Goal: Task Accomplishment & Management: Manage account settings

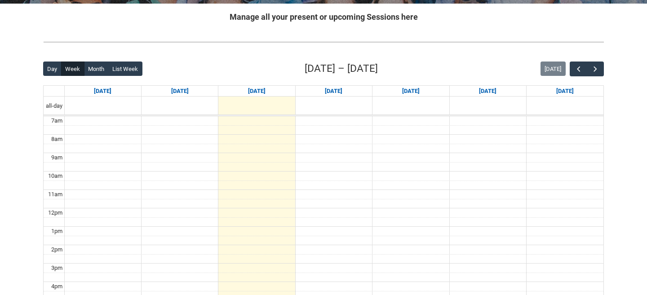
scroll to position [190, 0]
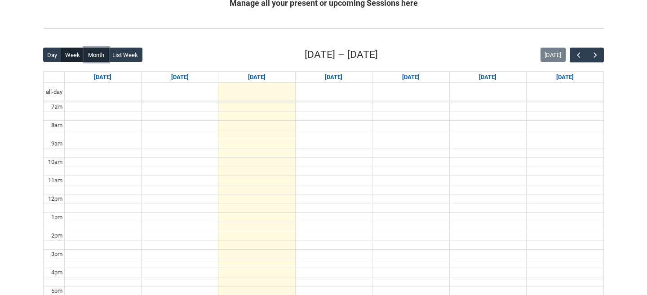
click at [97, 60] on button "Month" at bounding box center [96, 55] width 25 height 14
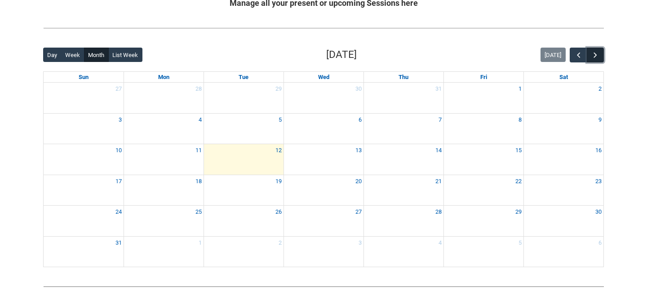
click at [598, 53] on span "button" at bounding box center [595, 55] width 9 height 9
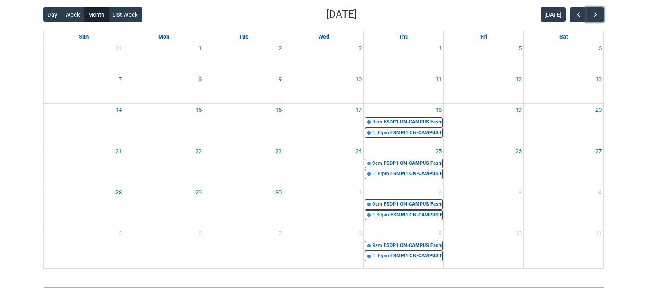
scroll to position [226, 0]
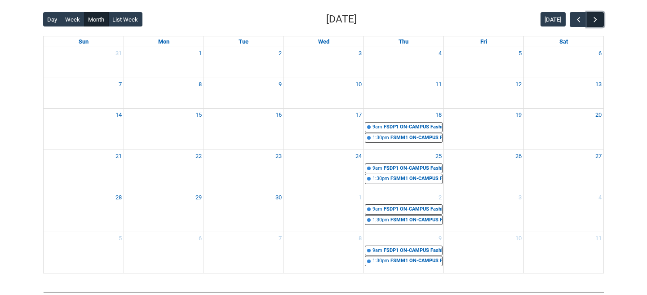
click at [593, 24] on span "button" at bounding box center [595, 19] width 9 height 9
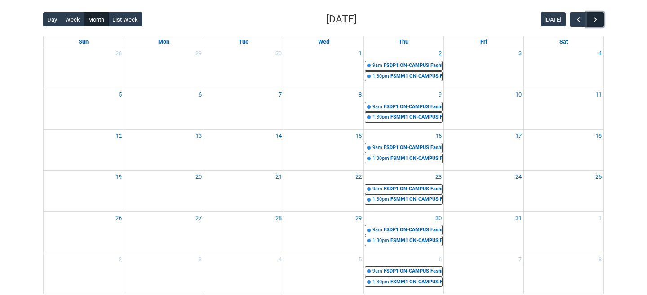
click at [593, 24] on span "button" at bounding box center [595, 19] width 9 height 9
click at [578, 18] on span "button" at bounding box center [578, 19] width 9 height 9
click at [595, 22] on span "button" at bounding box center [595, 19] width 9 height 9
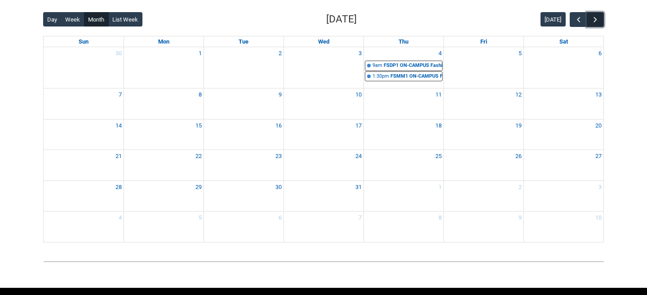
click at [595, 22] on span "button" at bounding box center [595, 19] width 9 height 9
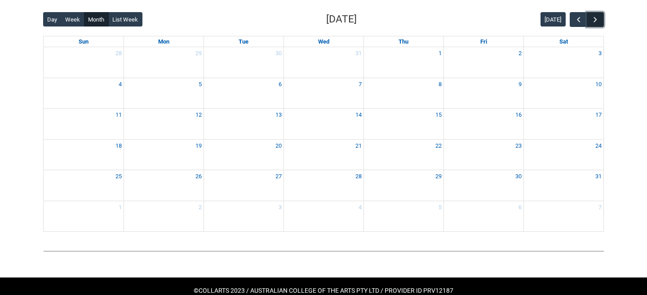
click at [595, 22] on span "button" at bounding box center [595, 19] width 9 height 9
click at [571, 20] on button "button" at bounding box center [578, 19] width 17 height 15
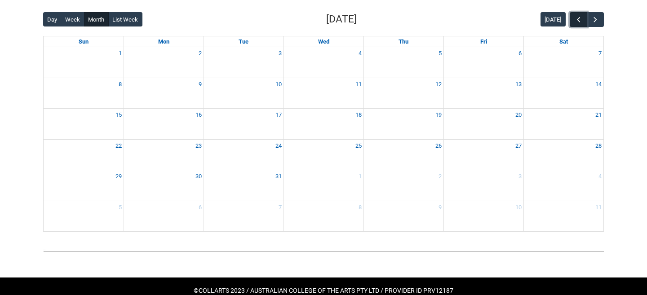
click at [571, 20] on button "button" at bounding box center [578, 19] width 17 height 15
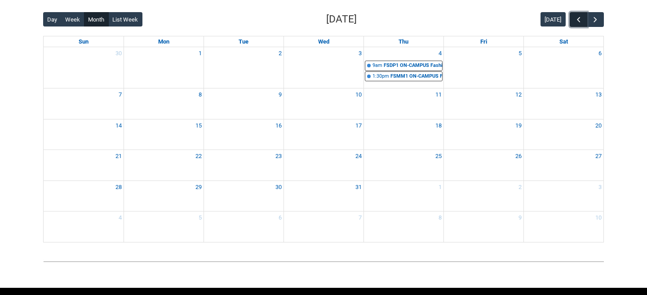
click at [571, 20] on button "button" at bounding box center [578, 19] width 17 height 15
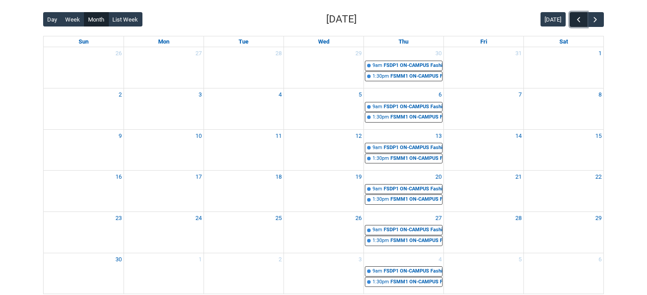
click at [571, 20] on button "button" at bounding box center [578, 19] width 17 height 15
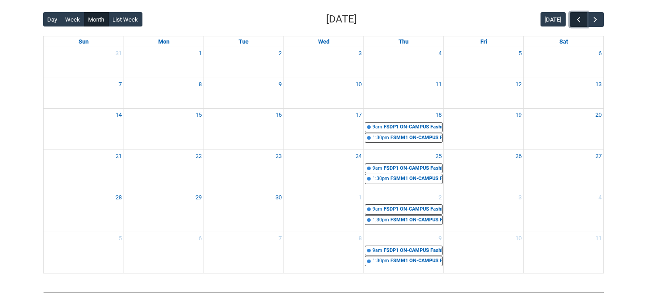
click at [571, 20] on button "button" at bounding box center [578, 19] width 17 height 15
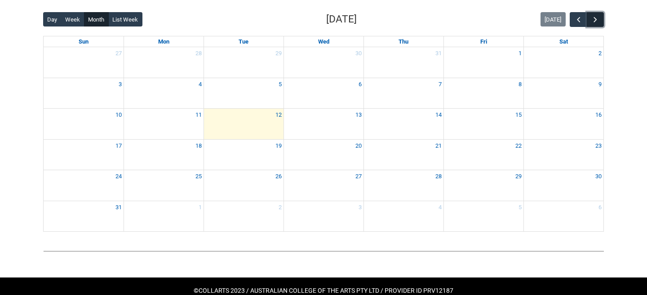
click at [591, 19] on span "button" at bounding box center [595, 19] width 9 height 9
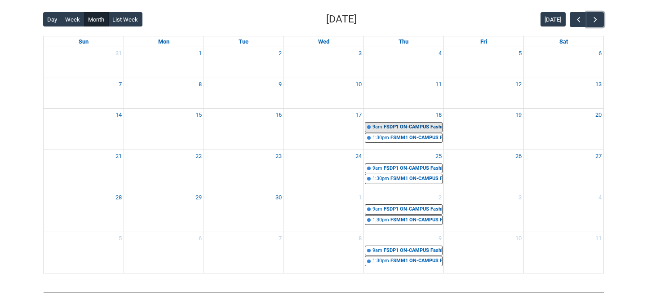
click at [428, 125] on div "FSDP1 ON-CAMPUS Fashion Design: Function STAGE 1 Group 1 | Studio 2 ([PERSON_NA…" at bounding box center [413, 128] width 58 height 8
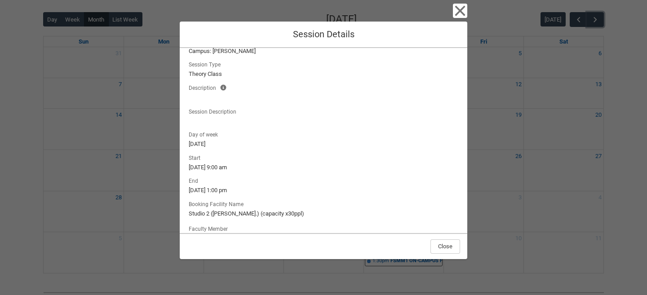
scroll to position [0, 0]
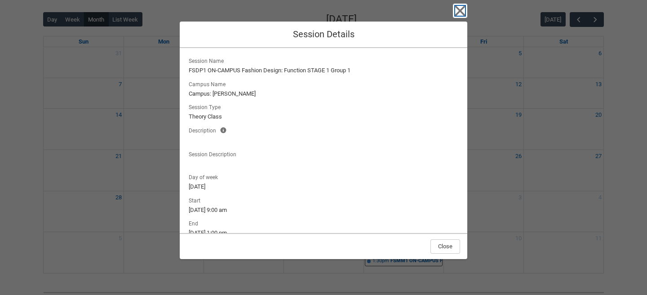
click at [460, 7] on icon "button" at bounding box center [460, 11] width 14 height 14
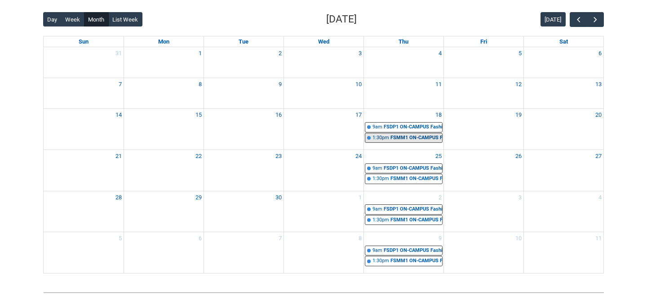
click at [423, 140] on div "FSMM1 ON-CAMPUS Fibres, Fabrics and Fabrications STAGE 1 Group 1 | Studio 2 ([P…" at bounding box center [417, 138] width 52 height 8
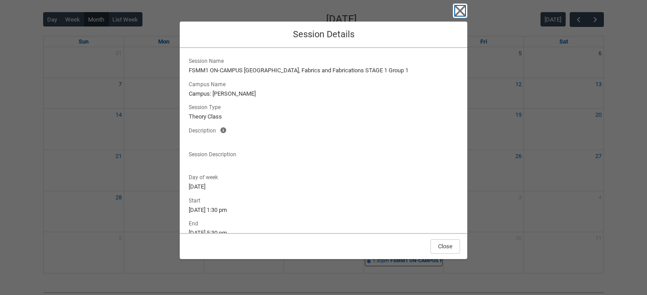
click at [466, 11] on icon "button" at bounding box center [460, 11] width 14 height 14
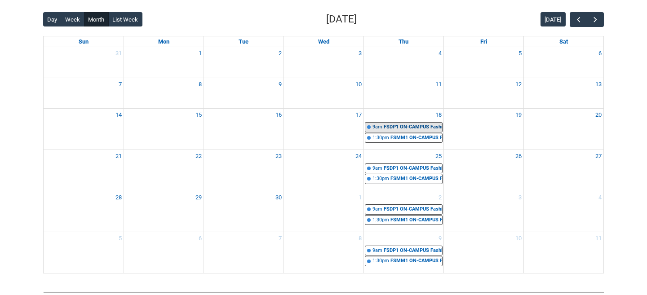
click at [423, 126] on div "FSDP1 ON-CAMPUS Fashion Design: Function STAGE 1 Group 1 | Studio 2 ([PERSON_NA…" at bounding box center [413, 128] width 58 height 8
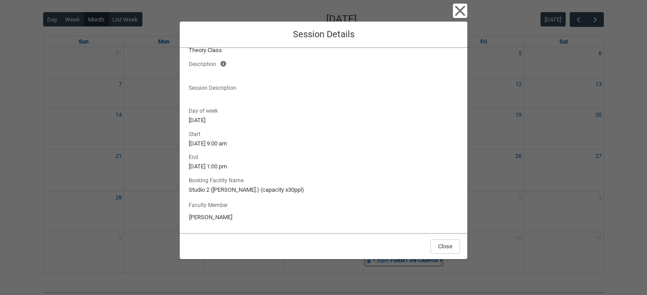
scroll to position [68, 0]
click at [461, 15] on icon "button" at bounding box center [460, 11] width 14 height 14
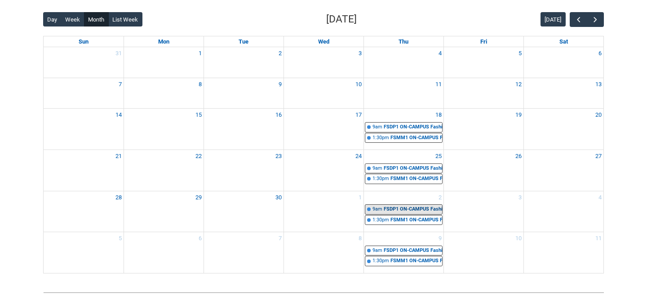
click at [393, 214] on link "9am FSDP1 ON-CAMPUS Fashion Design: Function STAGE 1 Group 1 | Studio 2 ([PERSO…" at bounding box center [404, 210] width 78 height 10
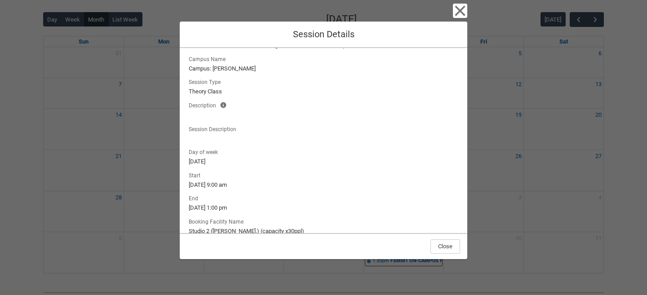
scroll to position [0, 0]
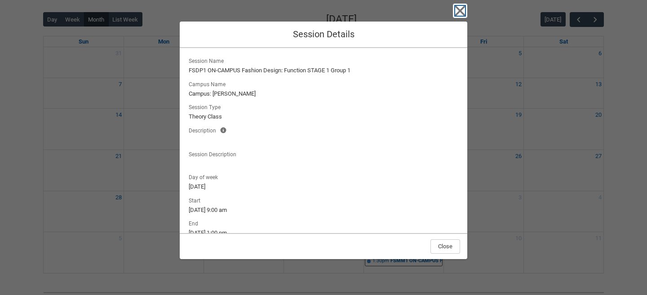
click at [460, 9] on icon "button" at bounding box center [460, 11] width 14 height 14
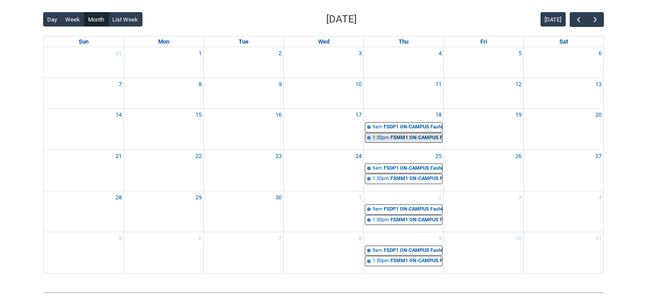
click at [401, 138] on div "FSMM1 ON-CAMPUS Fibres, Fabrics and Fabrications STAGE 1 Group 1 | Studio 2 ([P…" at bounding box center [417, 138] width 52 height 8
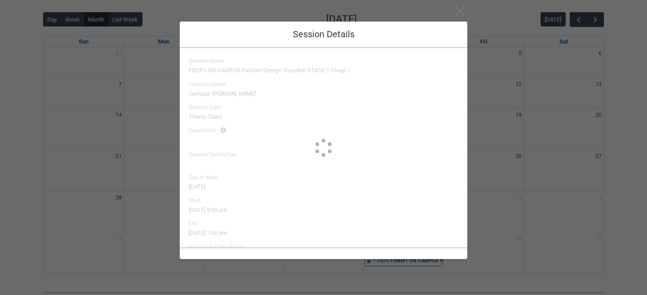
type input "[PERSON_NAME]"
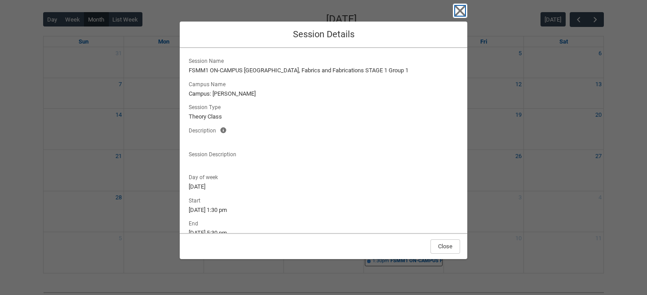
click at [463, 9] on icon "button" at bounding box center [460, 11] width 10 height 10
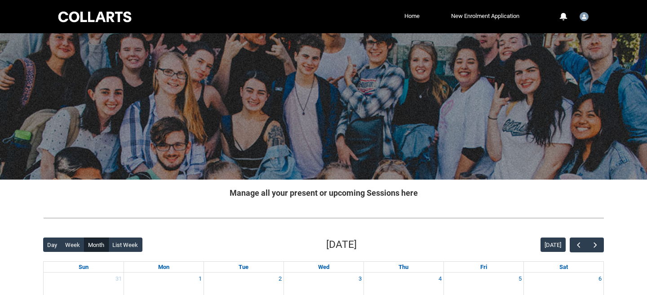
click at [116, 25] on div "Collarts Education Community Home New Enrolment Application More 0 Notification…" at bounding box center [324, 16] width 534 height 33
click at [96, 19] on div at bounding box center [95, 17] width 76 height 14
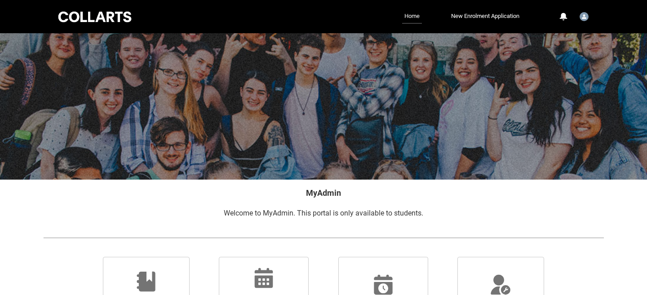
click at [403, 19] on link "Home" at bounding box center [412, 16] width 20 height 14
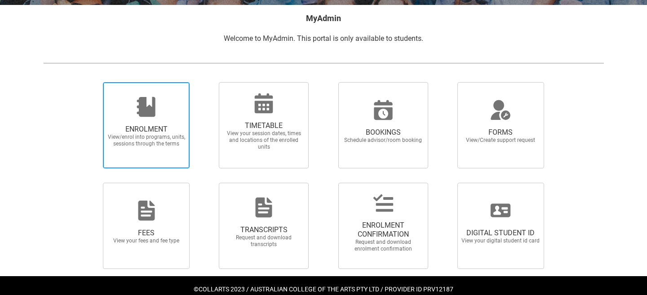
scroll to position [178, 0]
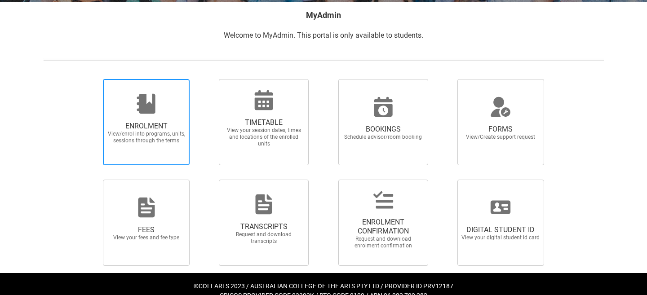
click at [147, 129] on span "ENROLMENT" at bounding box center [146, 126] width 79 height 9
click at [92, 79] on input "ENROLMENT View/enrol into programs, units, sessions through the terms" at bounding box center [92, 79] width 0 height 0
radio input "true"
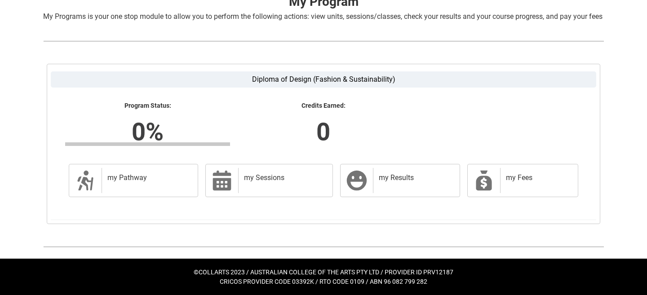
scroll to position [201, 0]
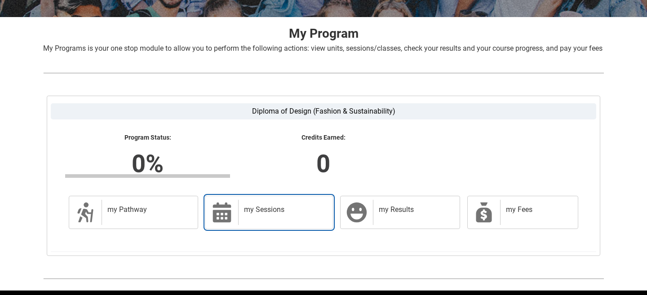
click at [254, 214] on h2 "my Sessions" at bounding box center [284, 209] width 80 height 9
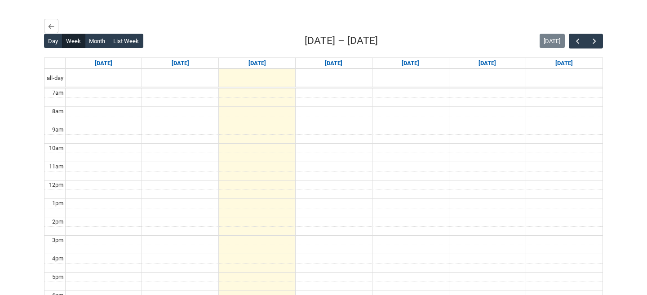
scroll to position [259, 0]
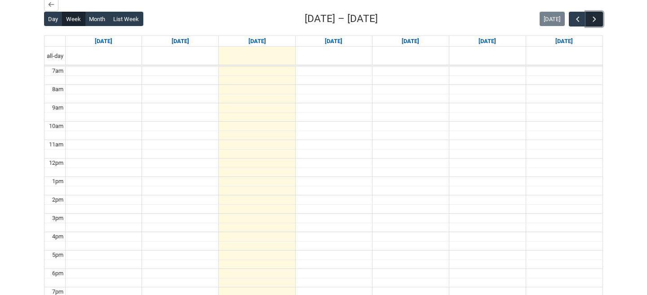
click at [596, 24] on span "button" at bounding box center [594, 19] width 9 height 9
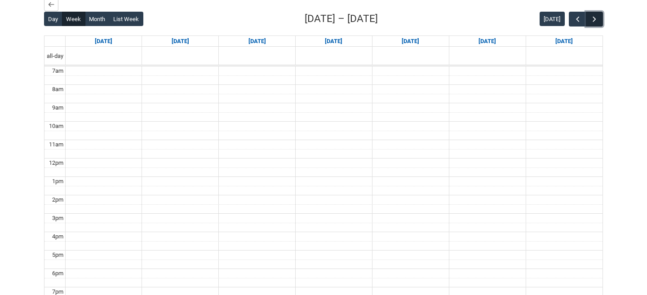
click at [596, 24] on span "button" at bounding box center [594, 19] width 9 height 9
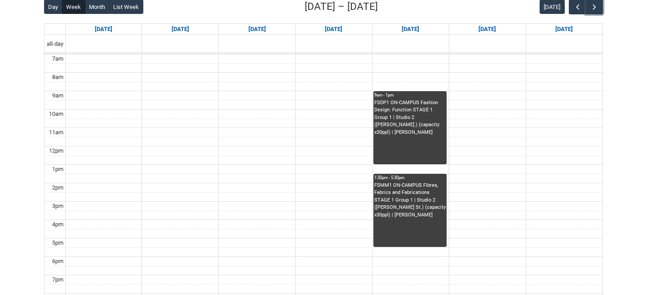
scroll to position [270, 0]
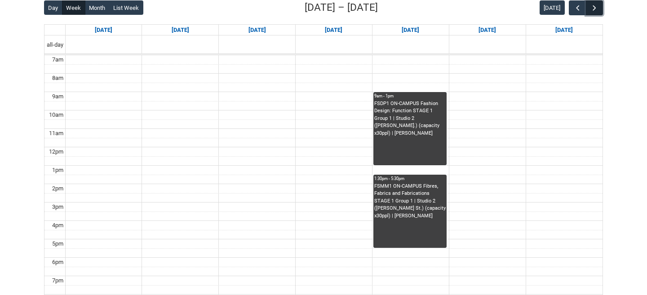
click at [592, 13] on span "button" at bounding box center [594, 8] width 9 height 9
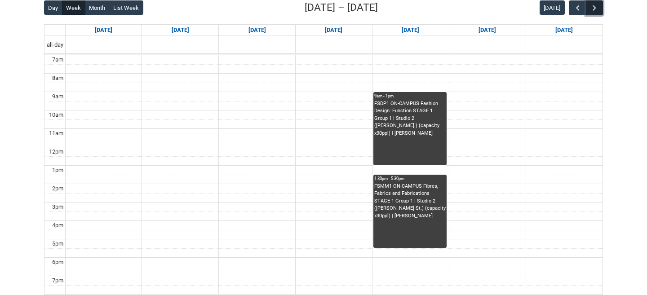
click at [592, 13] on span "button" at bounding box center [594, 8] width 9 height 9
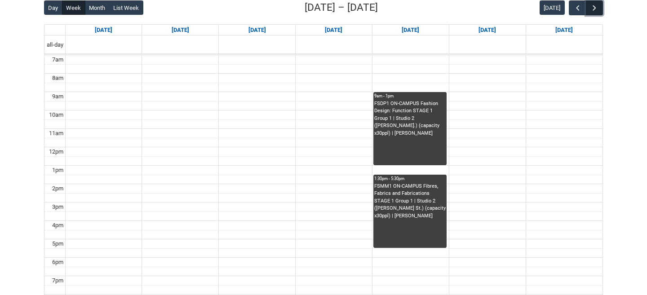
click at [592, 13] on span "button" at bounding box center [594, 8] width 9 height 9
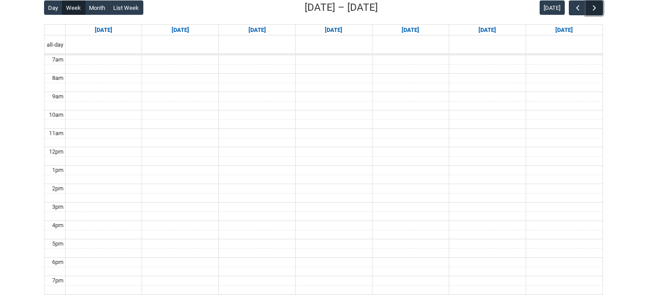
click at [592, 13] on span "button" at bounding box center [594, 8] width 9 height 9
click at [576, 13] on span "button" at bounding box center [578, 8] width 9 height 9
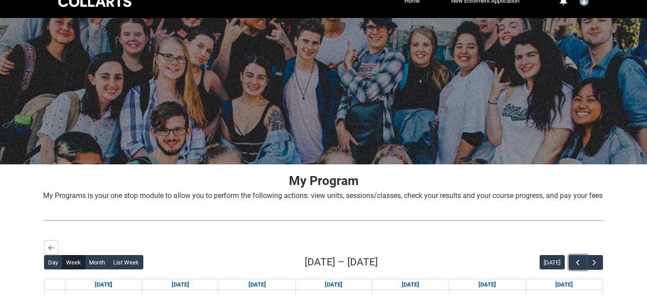
scroll to position [0, 0]
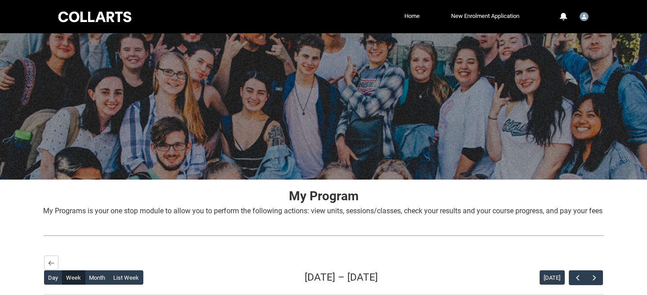
click at [67, 18] on div at bounding box center [95, 17] width 76 height 14
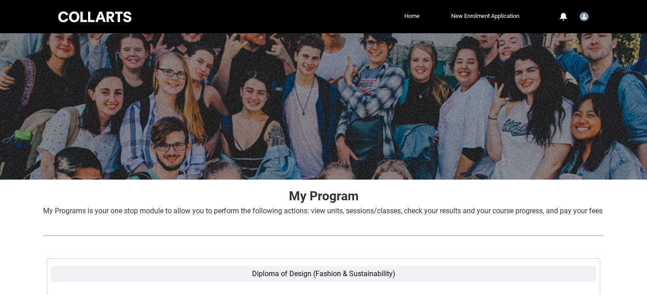
click at [410, 15] on link "Home" at bounding box center [412, 15] width 20 height 13
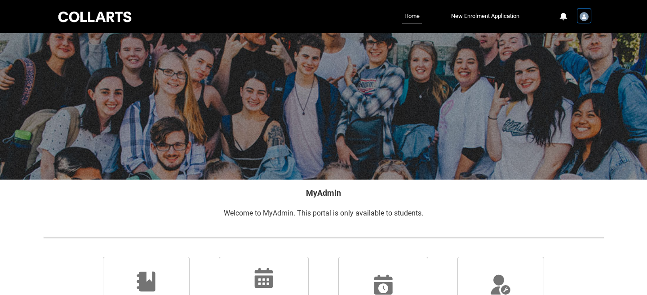
click at [586, 17] on img "User Profile Student.pwatson.20253208" at bounding box center [584, 16] width 9 height 9
click at [574, 40] on link "Profile" at bounding box center [569, 38] width 42 height 15
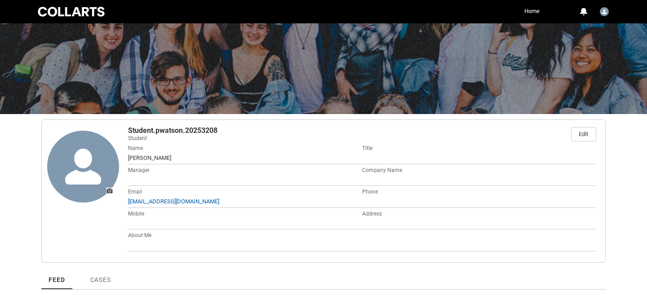
scroll to position [55, 0]
